Goal: Task Accomplishment & Management: Use online tool/utility

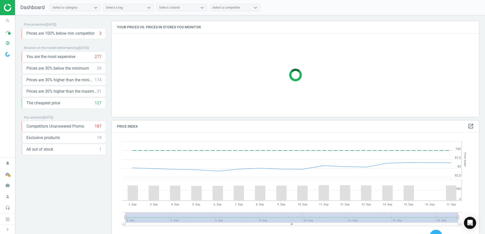
scroll to position [124, 371]
click at [8, 44] on icon "pie_chart_outlined" at bounding box center [8, 43] width 10 height 10
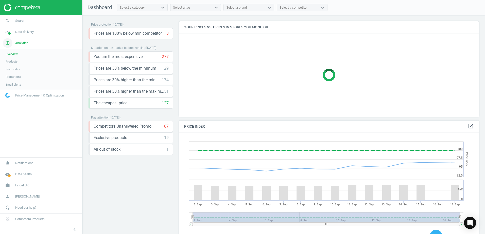
scroll to position [124, 304]
click at [14, 62] on span "Products" at bounding box center [12, 62] width 12 height 4
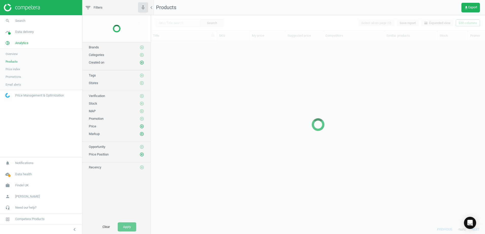
scroll to position [176, 330]
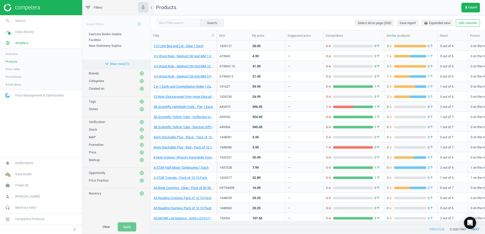
click at [114, 64] on button "expand_more Show more ( 11 )" at bounding box center [116, 64] width 68 height 9
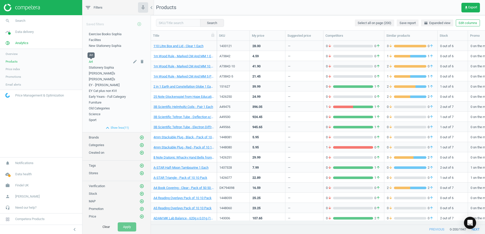
click at [90, 61] on span "Art" at bounding box center [91, 62] width 4 height 4
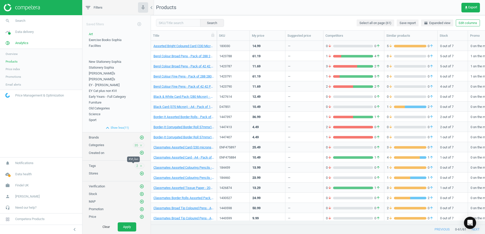
click at [136, 167] on span "2" at bounding box center [137, 166] width 2 height 5
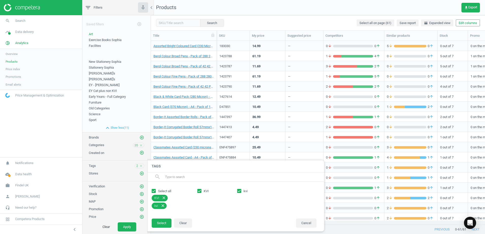
click at [155, 191] on input "Select all" at bounding box center [153, 190] width 3 height 3
checkbox input "false"
click at [164, 223] on button "Select" at bounding box center [162, 223] width 20 height 9
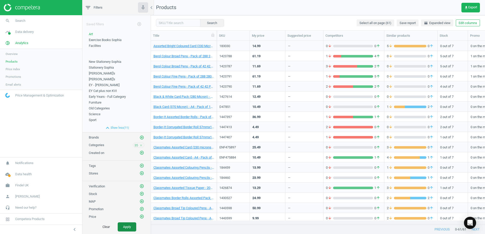
click at [123, 227] on button "Apply" at bounding box center [127, 227] width 19 height 9
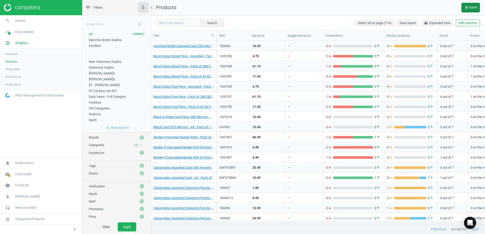
click at [472, 10] on button "get_app Export" at bounding box center [470, 8] width 19 height 10
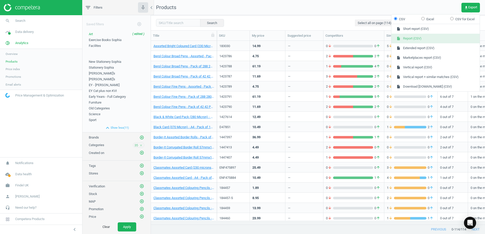
click at [409, 39] on button "insert_drive_file Report (CSV)" at bounding box center [435, 39] width 88 height 10
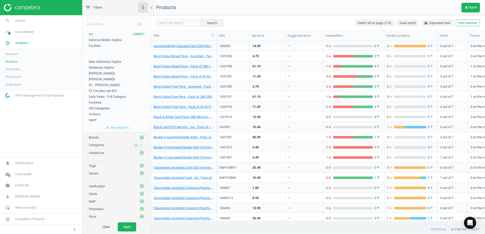
click at [349, 8] on nav "Products get_app Export" at bounding box center [318, 7] width 334 height 15
click at [106, 62] on span "New Stationery Sophia" at bounding box center [105, 62] width 32 height 4
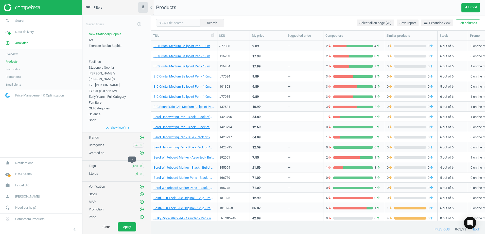
click at [133, 165] on span "KVI" at bounding box center [135, 166] width 5 height 5
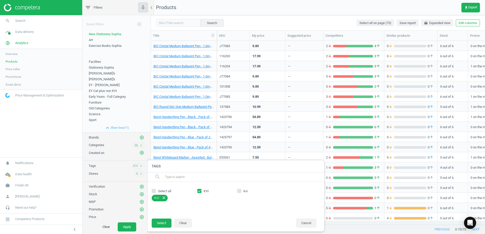
click at [163, 190] on span "Select all" at bounding box center [164, 191] width 15 height 5
click at [155, 190] on input "Select all" at bounding box center [153, 190] width 3 height 3
checkbox input "true"
click at [153, 190] on input "Select all" at bounding box center [153, 190] width 3 height 3
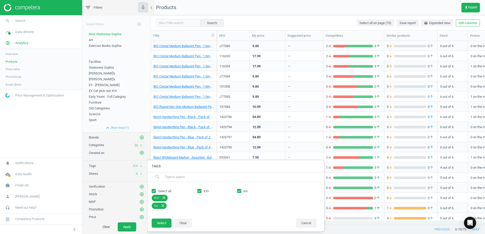
checkbox input "false"
click at [164, 224] on button "Select" at bounding box center [162, 223] width 20 height 9
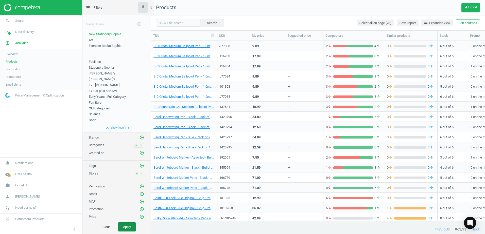
click at [129, 226] on button "Apply" at bounding box center [127, 227] width 19 height 9
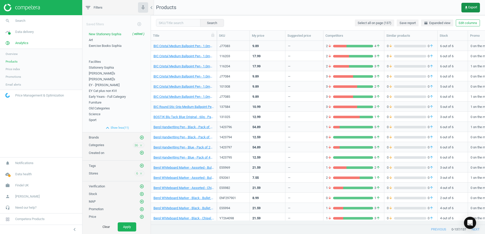
click at [470, 9] on span "get_app Export" at bounding box center [470, 8] width 13 height 4
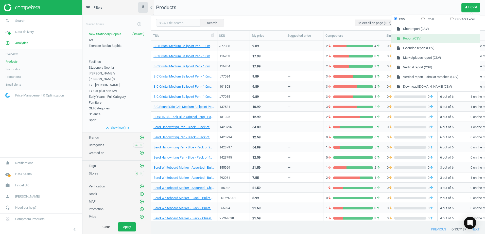
click at [411, 36] on button "insert_drive_file Report (CSV)" at bounding box center [435, 39] width 88 height 10
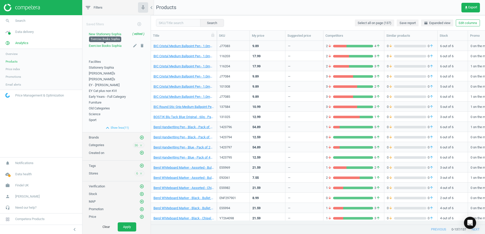
click at [98, 47] on span "Exercise Books Sophia" at bounding box center [105, 46] width 33 height 4
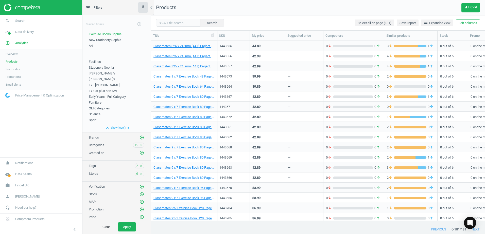
click at [135, 166] on div "2 close" at bounding box center [140, 165] width 10 height 5
click at [136, 165] on span "2" at bounding box center [137, 166] width 2 height 5
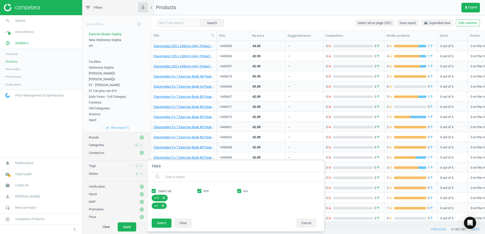
click at [154, 191] on input "Select all" at bounding box center [153, 190] width 3 height 3
checkbox input "false"
click at [161, 223] on button "Select" at bounding box center [162, 223] width 20 height 9
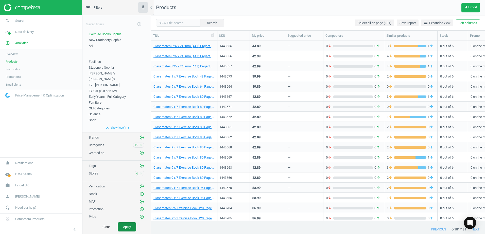
click at [124, 227] on button "Apply" at bounding box center [127, 227] width 19 height 9
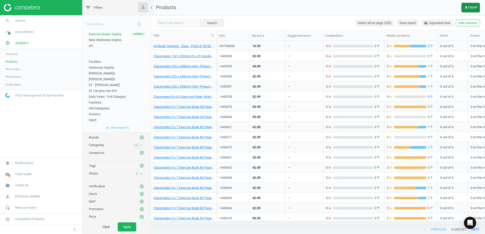
click at [470, 7] on span "get_app Export" at bounding box center [470, 8] width 13 height 4
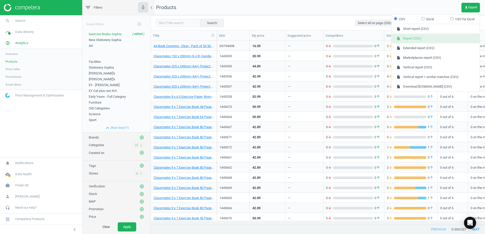
click at [420, 40] on button "insert_drive_file Report (CSV)" at bounding box center [435, 39] width 88 height 10
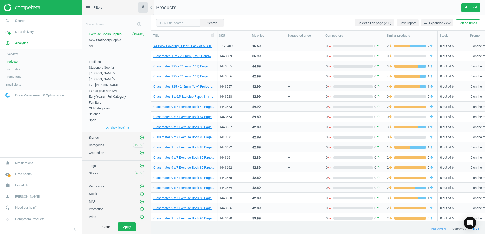
click at [215, 44] on div "A4 Book Covering - Clear - Pack of 50 50 Pack" at bounding box center [184, 46] width 66 height 10
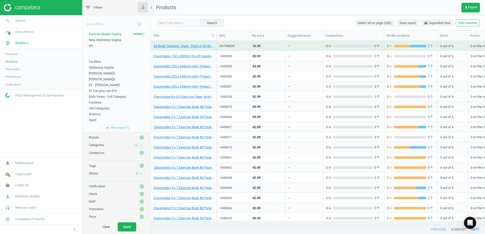
click at [215, 44] on div "A4 Book Covering - Clear - Pack of 50 50 Pack" at bounding box center [184, 46] width 66 height 10
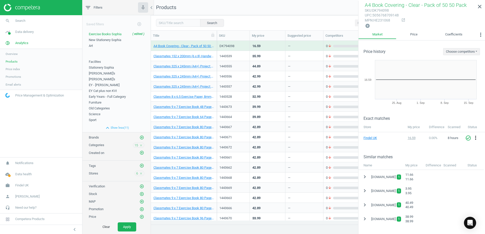
drag, startPoint x: 215, startPoint y: 44, endPoint x: 214, endPoint y: 53, distance: 9.2
click at [214, 53] on div "Classmates 152 x 200mm (6 x 8) Handwriting Book 40 Page, 4/15mm Ruled, Red - Pa…" at bounding box center [184, 56] width 66 height 10
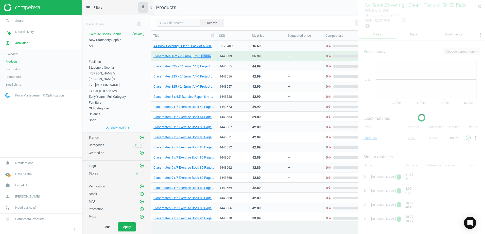
click at [214, 53] on div "Classmates 152 x 200mm (6 x 8) Handwriting Book 40 Page, 4/15mm Ruled, Red - Pa…" at bounding box center [183, 55] width 61 height 9
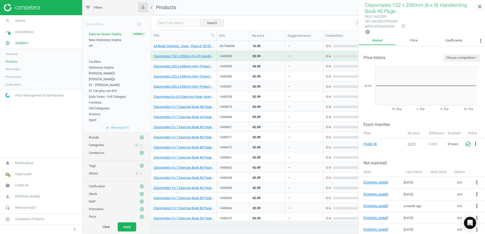
drag, startPoint x: 214, startPoint y: 53, endPoint x: 214, endPoint y: 43, distance: 9.4
click at [214, 43] on div "A4 Book Covering - Clear - Pack of 50 50 Pack" at bounding box center [184, 46] width 66 height 10
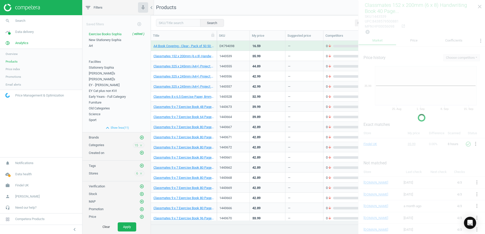
click at [214, 43] on div "A4 Book Covering - Clear - Pack of 50 50 Pack" at bounding box center [184, 46] width 66 height 10
drag, startPoint x: 214, startPoint y: 43, endPoint x: 224, endPoint y: 47, distance: 10.3
click at [224, 47] on div "DK794098" at bounding box center [233, 46] width 28 height 5
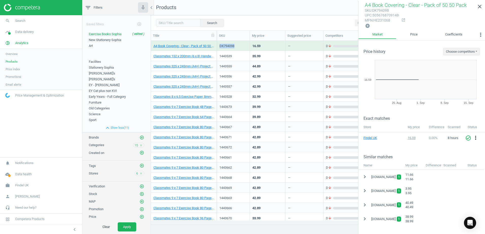
copy div "DK794098"
click at [136, 175] on span "6" at bounding box center [137, 173] width 2 height 5
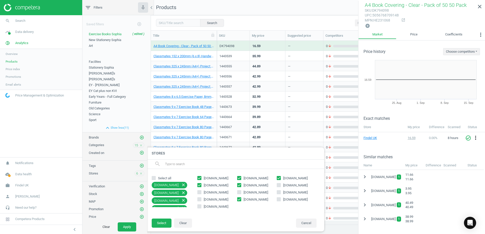
click at [198, 207] on input "[DOMAIN_NAME]" at bounding box center [199, 206] width 3 height 3
checkbox input "true"
click at [167, 223] on button "Select" at bounding box center [162, 223] width 20 height 9
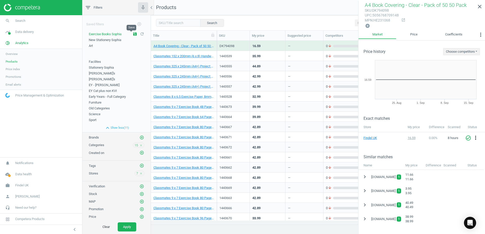
click at [133, 34] on icon "save" at bounding box center [135, 34] width 5 height 5
click at [121, 228] on button "Apply" at bounding box center [127, 227] width 19 height 9
click at [477, 5] on icon "close" at bounding box center [479, 7] width 6 height 6
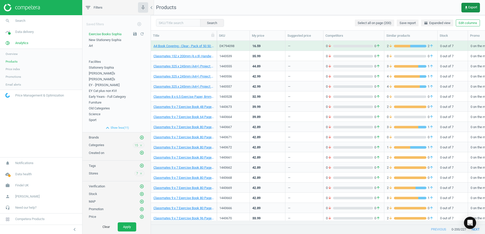
click at [469, 6] on span "get_app Export" at bounding box center [470, 8] width 13 height 4
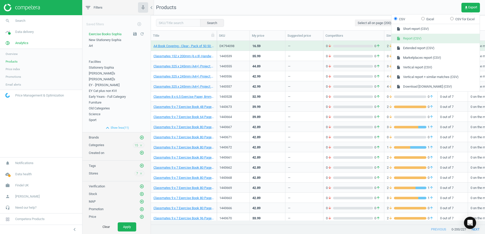
click at [411, 38] on button "insert_drive_file Report (CSV)" at bounding box center [435, 39] width 88 height 10
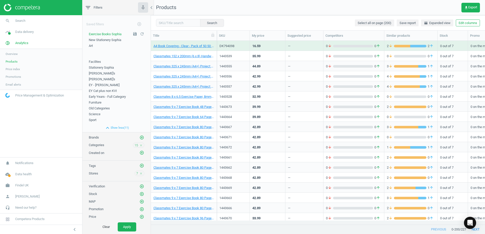
click at [351, 5] on nav "Products get_app Export" at bounding box center [318, 7] width 334 height 15
click at [213, 43] on div "A4 Book Covering - Clear - Pack of 50 50 Pack" at bounding box center [183, 45] width 61 height 9
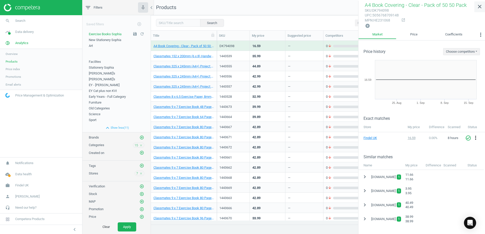
click at [477, 8] on icon "close" at bounding box center [479, 7] width 6 height 6
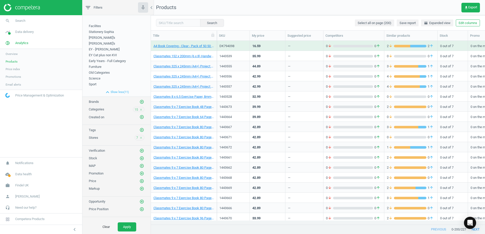
scroll to position [40, 0]
click at [139, 153] on icon "add_circle_outline" at bounding box center [141, 154] width 5 height 5
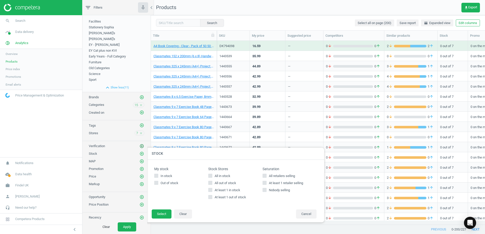
click at [139, 147] on icon "add_circle_outline" at bounding box center [141, 146] width 5 height 5
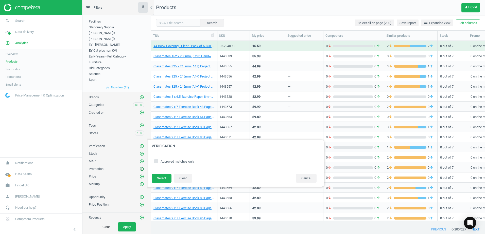
click at [139, 169] on icon "add_circle_outline" at bounding box center [141, 169] width 5 height 5
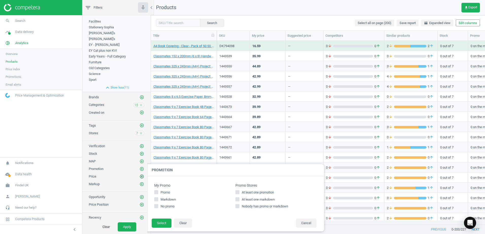
click at [139, 176] on icon "add_circle_outline" at bounding box center [141, 176] width 5 height 5
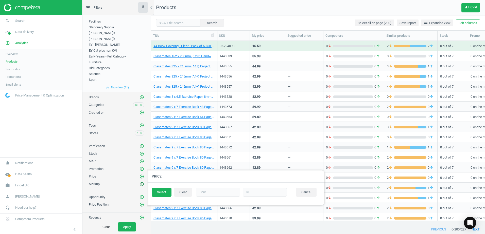
click at [139, 184] on icon "add_circle_outline" at bounding box center [141, 184] width 5 height 5
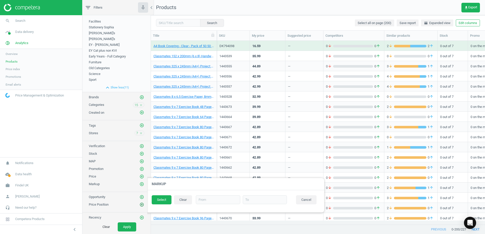
click at [139, 204] on icon "add_circle_outline" at bounding box center [141, 204] width 5 height 5
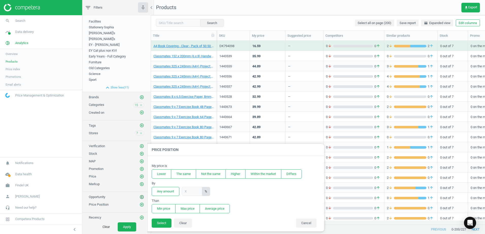
click at [139, 198] on icon "add_circle_outline" at bounding box center [141, 197] width 5 height 5
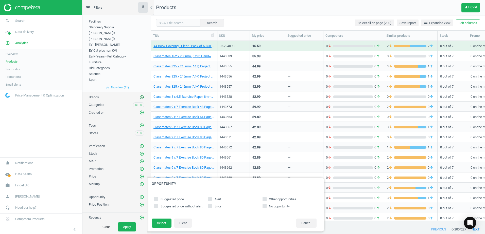
click at [139, 97] on icon "add_circle_outline" at bounding box center [141, 97] width 5 height 5
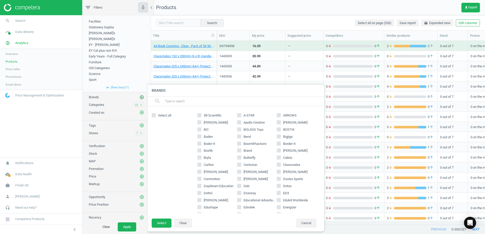
click at [139, 97] on icon "add_circle_outline" at bounding box center [141, 97] width 5 height 5
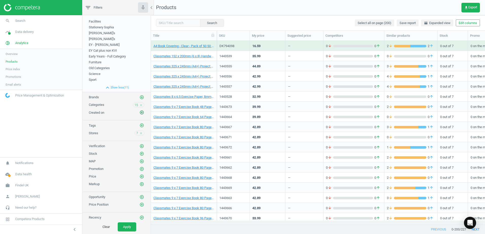
click at [139, 114] on icon "add_circle_outline" at bounding box center [141, 112] width 5 height 5
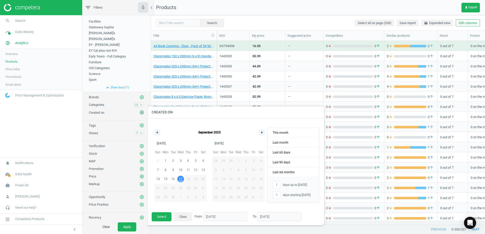
click at [139, 114] on icon "add_circle_outline" at bounding box center [141, 112] width 5 height 5
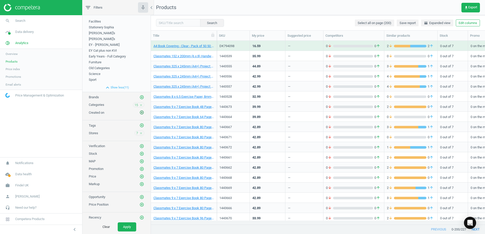
click at [139, 114] on icon "add_circle_outline" at bounding box center [141, 112] width 5 height 5
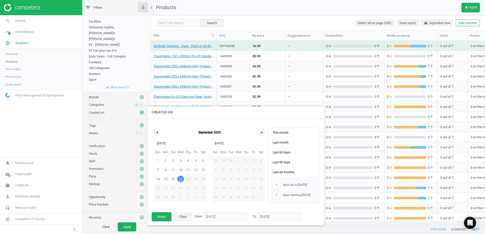
click at [139, 114] on icon "add_circle_outline" at bounding box center [141, 112] width 5 height 5
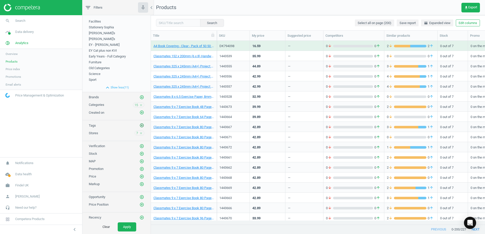
click at [139, 125] on icon "add_circle_outline" at bounding box center [141, 125] width 5 height 5
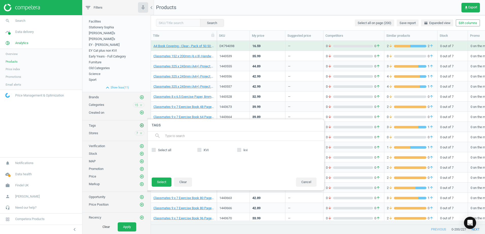
click at [139, 125] on icon "add_circle_outline" at bounding box center [141, 125] width 5 height 5
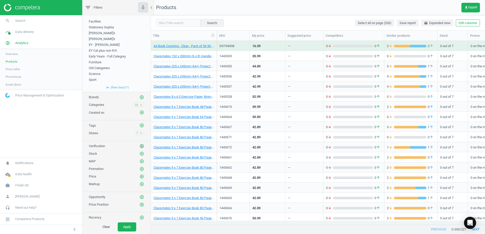
click at [139, 146] on icon "add_circle_outline" at bounding box center [141, 146] width 5 height 5
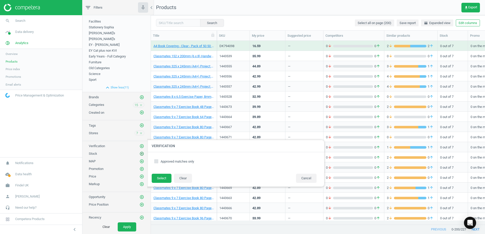
click at [139, 153] on icon "add_circle_outline" at bounding box center [141, 154] width 5 height 5
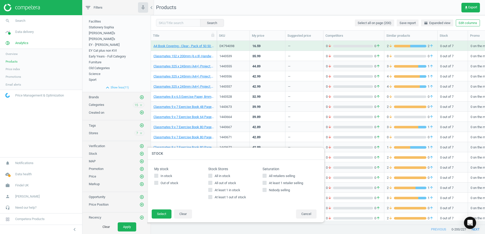
click at [129, 141] on div "Verification add_circle_outline" at bounding box center [116, 145] width 68 height 8
click at [467, 8] on div at bounding box center [389, 117] width 485 height 234
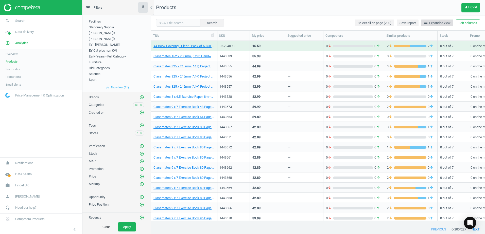
click at [437, 22] on span "horizontal_split Expanded view" at bounding box center [436, 23] width 27 height 5
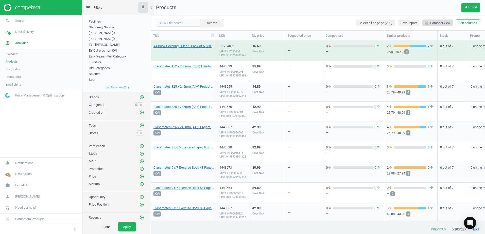
click at [437, 22] on span "line_weight Compact view" at bounding box center [438, 23] width 26 height 5
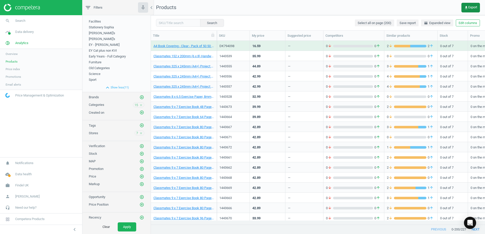
click at [466, 9] on icon "get_app" at bounding box center [466, 8] width 4 height 4
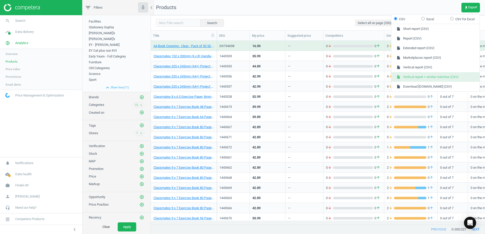
click at [421, 78] on button "insert_drive_file Vertical report + similar matches (CSV)" at bounding box center [435, 77] width 88 height 10
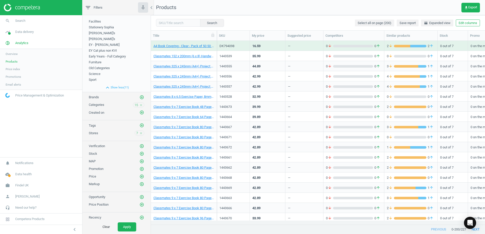
click at [337, 8] on nav "Products get_app Export" at bounding box center [318, 7] width 334 height 15
click at [470, 9] on span "get_app Export" at bounding box center [470, 8] width 13 height 4
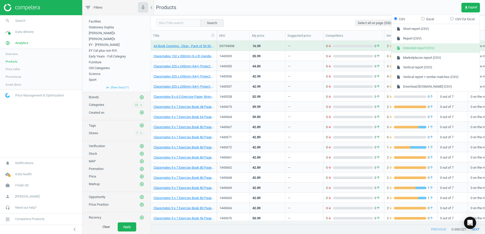
click at [429, 48] on button "insert_drive_file Extended report (CSV)" at bounding box center [435, 48] width 88 height 10
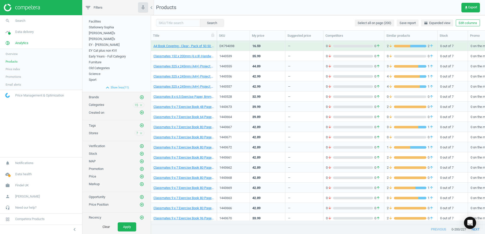
click at [336, 12] on nav "Products get_app Export" at bounding box center [318, 7] width 334 height 15
click at [214, 53] on div "Classmates 152 x 200mm (6 x 8) Handwriting Book 40 Page, 4/15mm Ruled, Red - Pa…" at bounding box center [184, 56] width 66 height 10
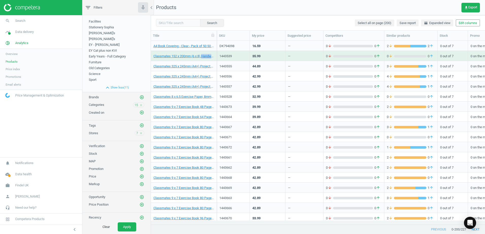
click at [214, 53] on div "Classmates 152 x 200mm (6 x 8) Handwriting Book 40 Page, 4/15mm Ruled, Red - Pa…" at bounding box center [184, 56] width 66 height 10
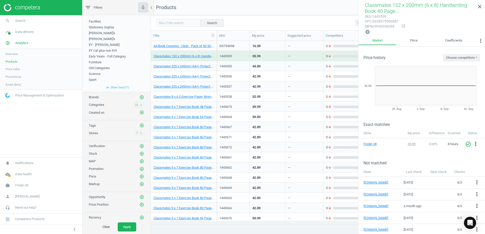
drag, startPoint x: 214, startPoint y: 53, endPoint x: 214, endPoint y: 63, distance: 9.6
click at [214, 63] on div "Classmates 325 x 245mm (A4+) Project Book 80 Page, 7mm Squared, Blue - Pack of …" at bounding box center [184, 66] width 66 height 10
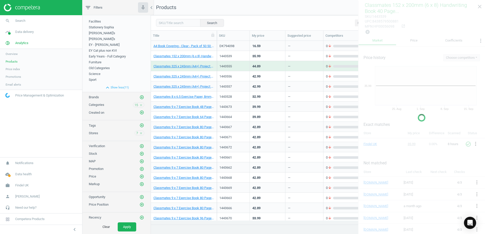
click at [214, 63] on div "Classmates 325 x 245mm (A4+) Project Book 80 Page, 7mm Squared, Blue - Pack of …" at bounding box center [184, 66] width 66 height 10
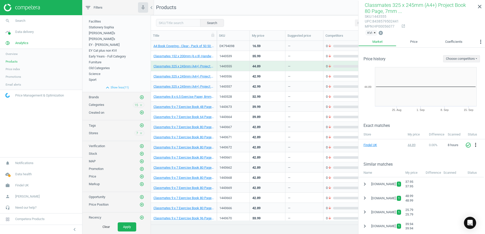
click at [376, 17] on div "sku : 1443555" at bounding box center [381, 16] width 34 height 5
copy div "1443555"
